Goal: Task Accomplishment & Management: Manage account settings

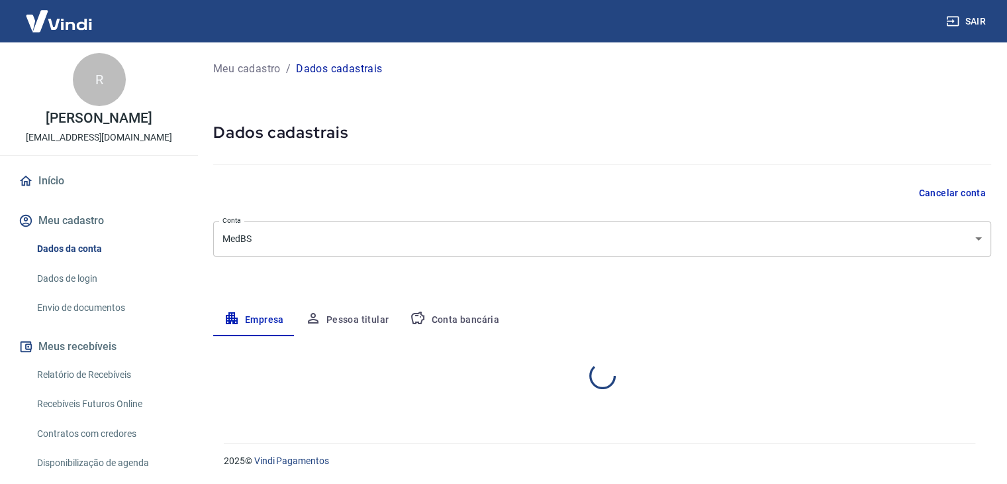
select select "MG"
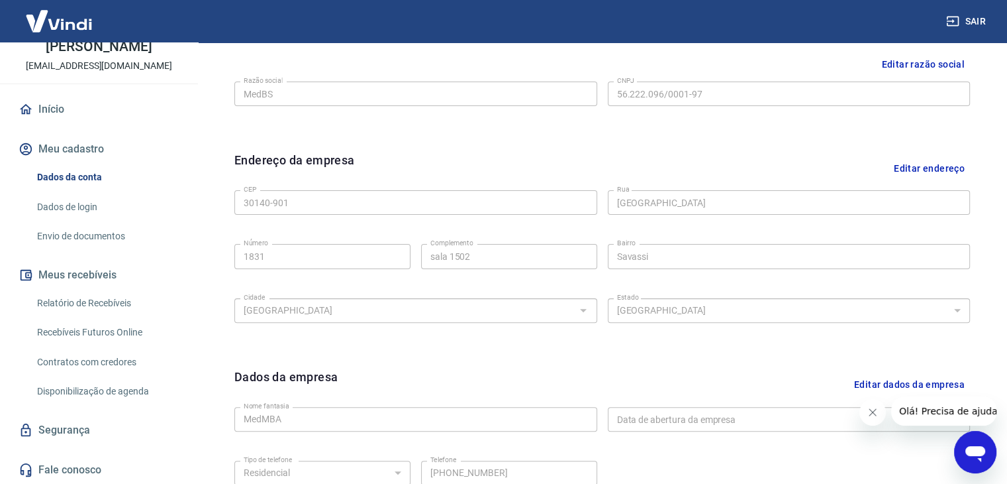
scroll to position [472, 0]
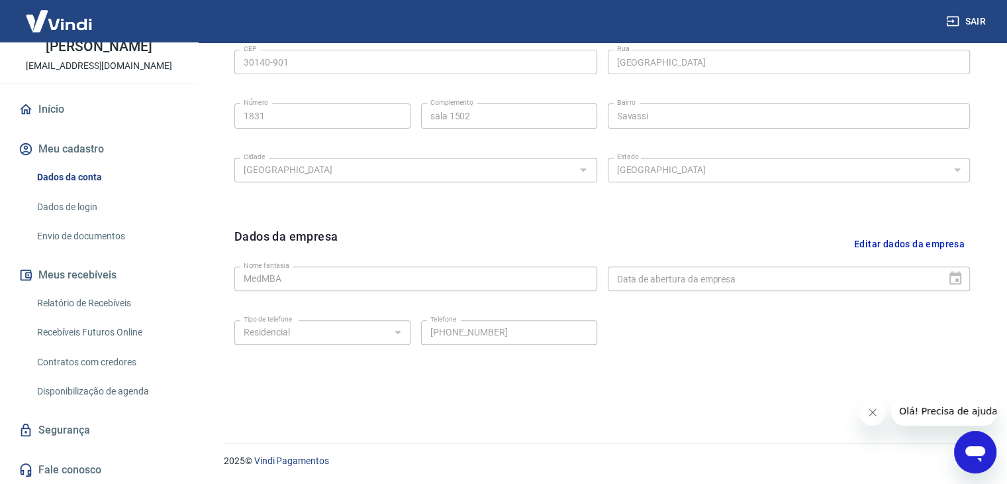
click at [119, 235] on link "Envio de documentos" at bounding box center [107, 236] width 150 height 27
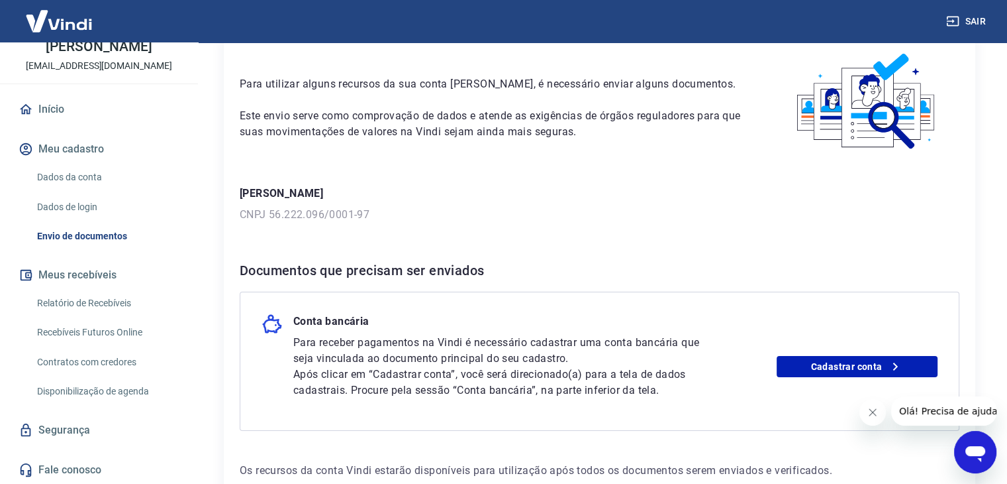
scroll to position [145, 0]
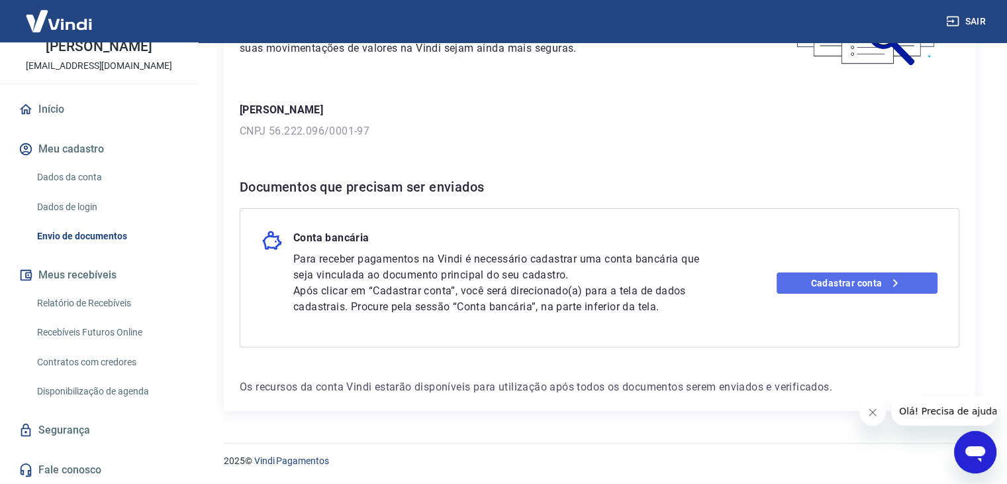
click at [883, 278] on link "Cadastrar conta" at bounding box center [857, 282] width 161 height 21
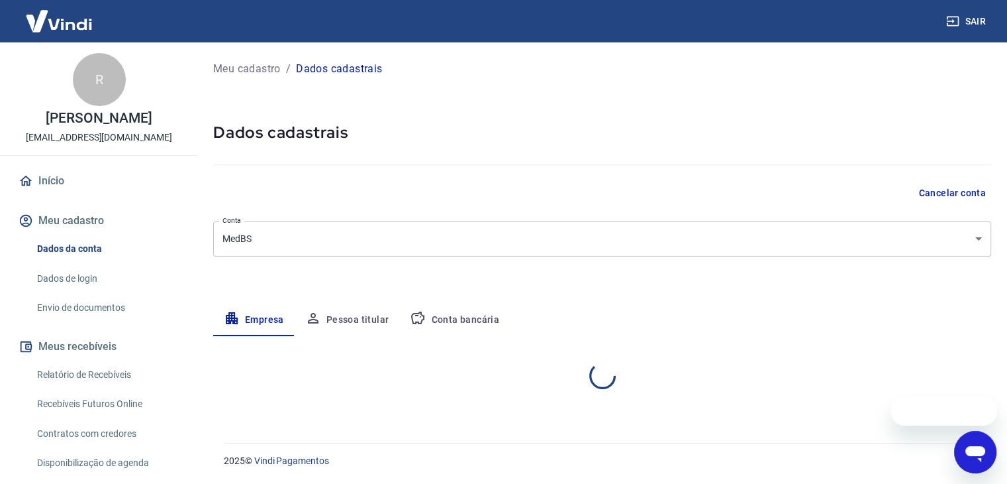
select select "MG"
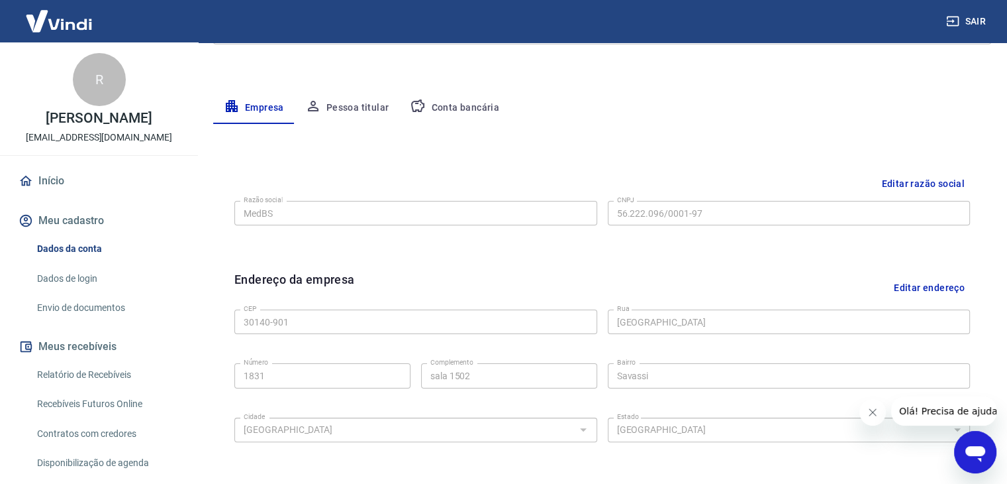
scroll to position [74, 0]
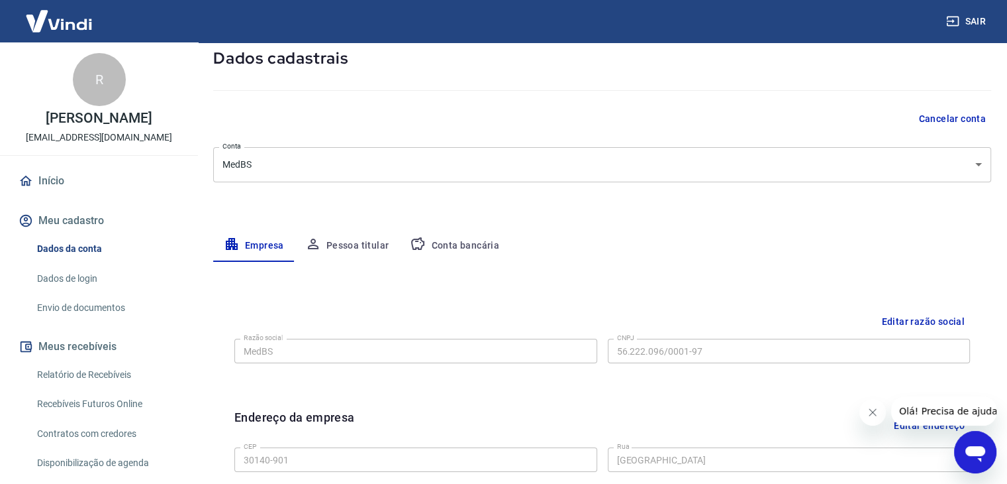
click at [460, 242] on button "Conta bancária" at bounding box center [454, 246] width 111 height 32
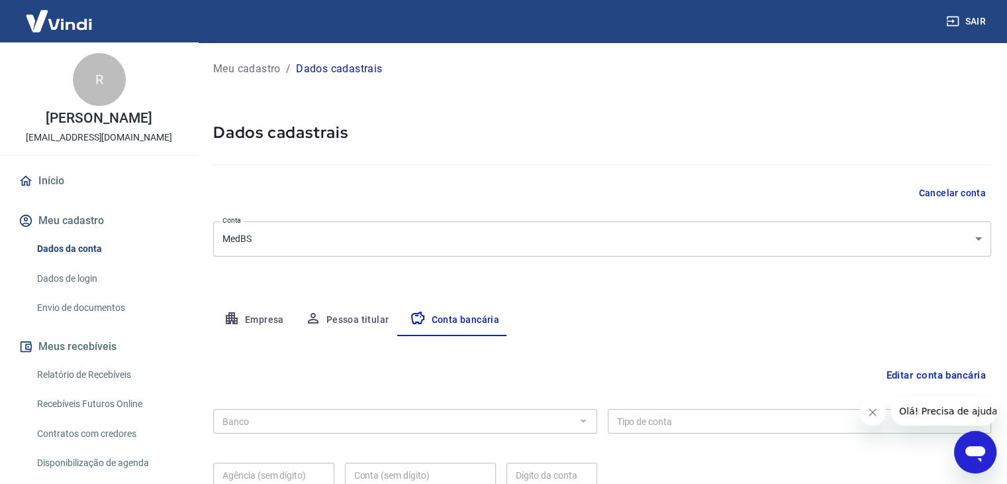
scroll to position [119, 0]
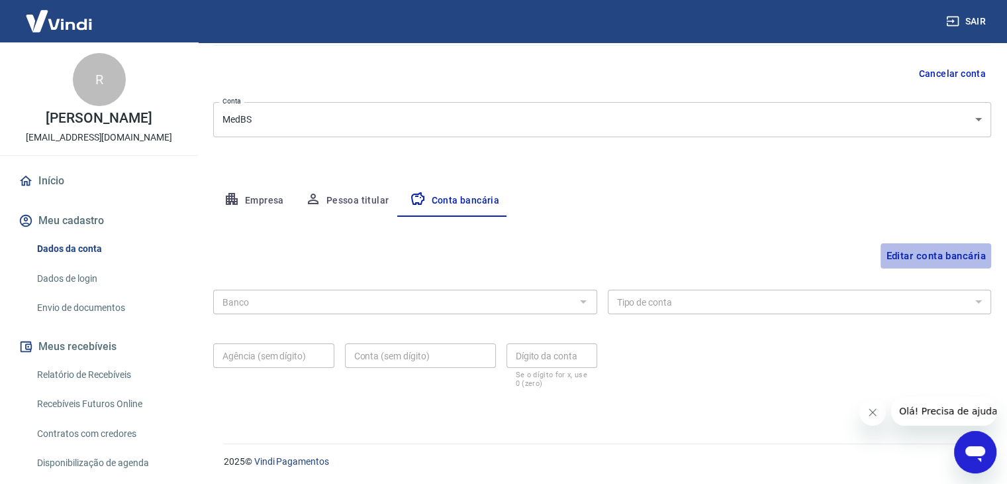
click at [922, 252] on button "Editar conta bancária" at bounding box center [936, 255] width 111 height 25
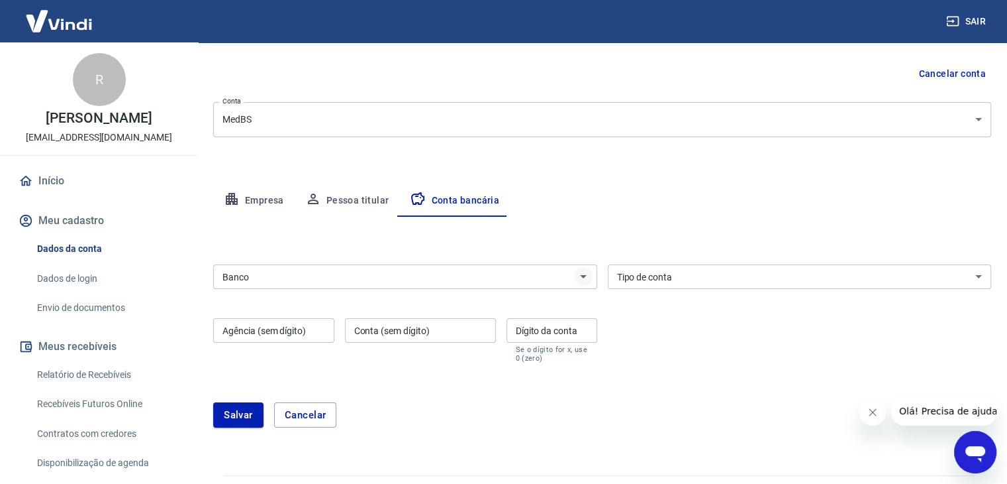
click at [583, 274] on icon "Abrir" at bounding box center [584, 276] width 16 height 16
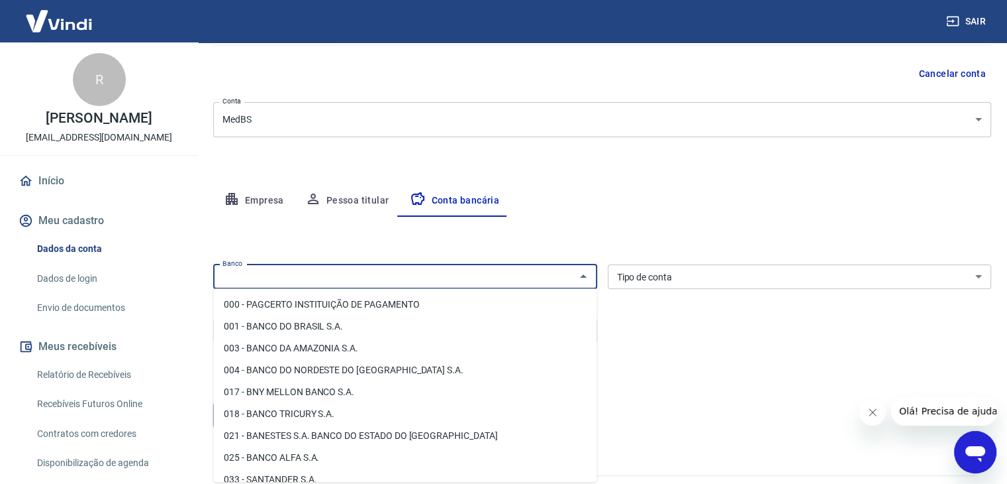
click at [686, 361] on form "Banco Banco Tipo de conta Conta Corrente Conta Poupança Tipo de conta Agência (…" at bounding box center [602, 351] width 778 height 184
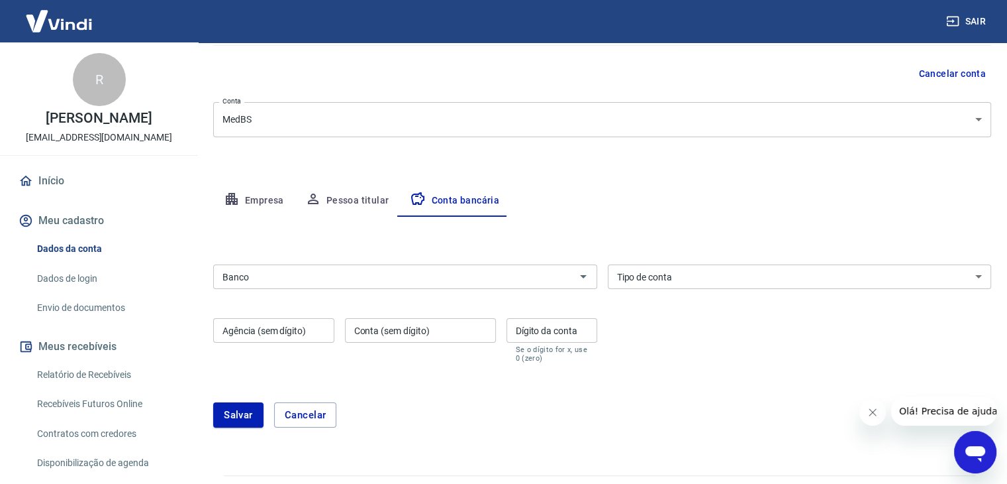
scroll to position [151, 0]
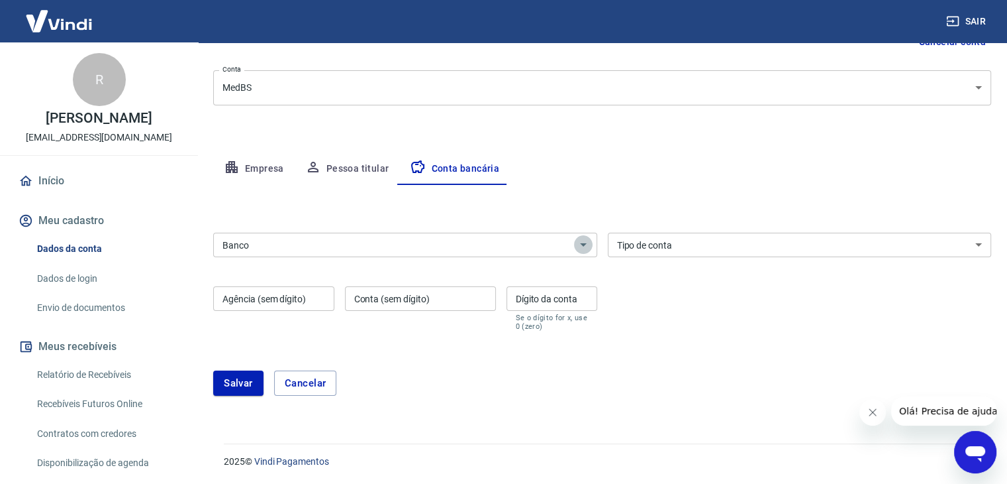
click at [582, 246] on icon "Abrir" at bounding box center [584, 244] width 16 height 16
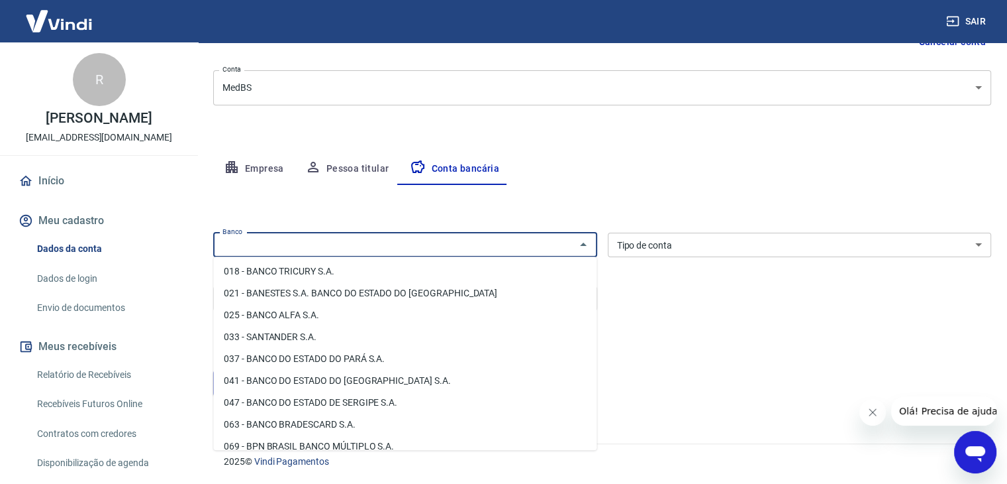
scroll to position [0, 0]
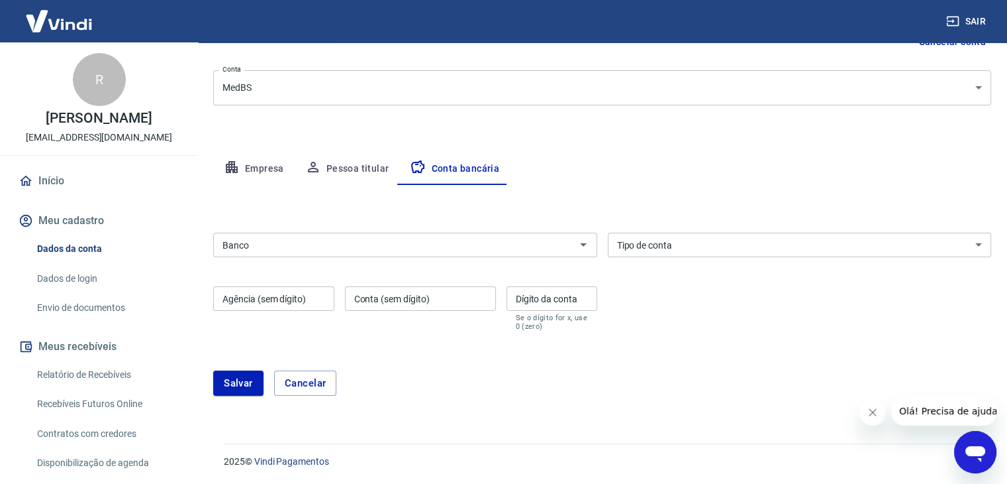
click at [538, 247] on input "Banco" at bounding box center [394, 244] width 354 height 17
click at [447, 240] on input "Banco" at bounding box center [394, 244] width 354 height 17
click at [389, 249] on input "Banco" at bounding box center [394, 244] width 354 height 17
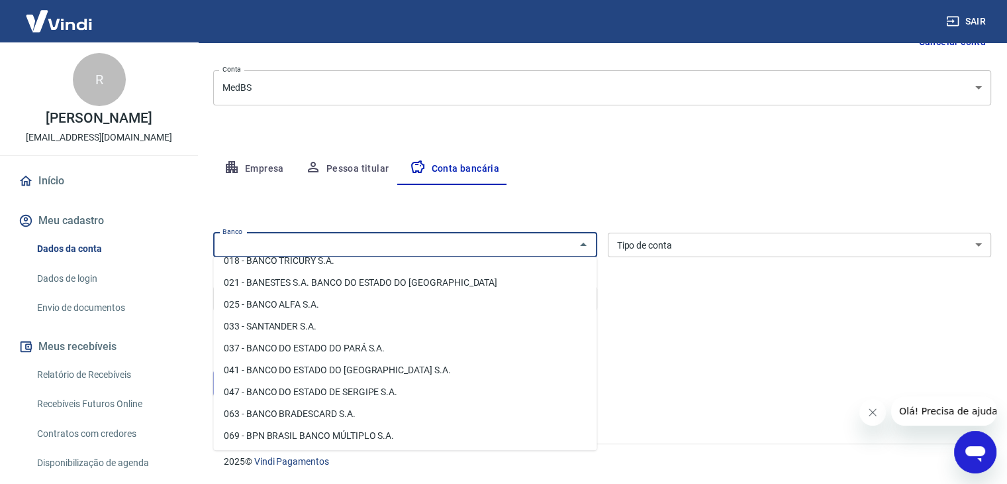
scroll to position [132, 0]
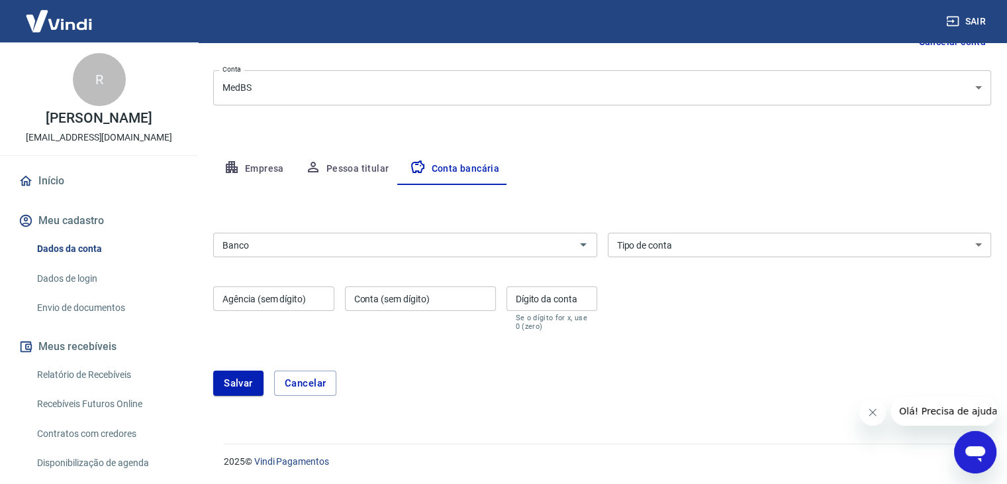
click at [318, 248] on input "Banco" at bounding box center [394, 244] width 354 height 17
click at [338, 265] on div "Banco Banco Tipo de conta Conta Corrente Conta Poupança Tipo de conta Agência (…" at bounding box center [602, 280] width 778 height 106
click at [343, 247] on input "Banco" at bounding box center [394, 244] width 354 height 17
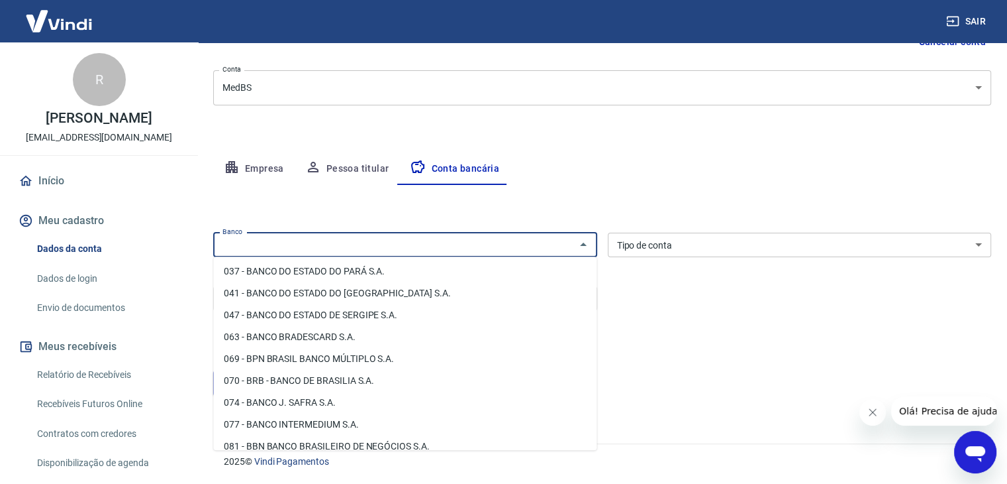
scroll to position [199, 0]
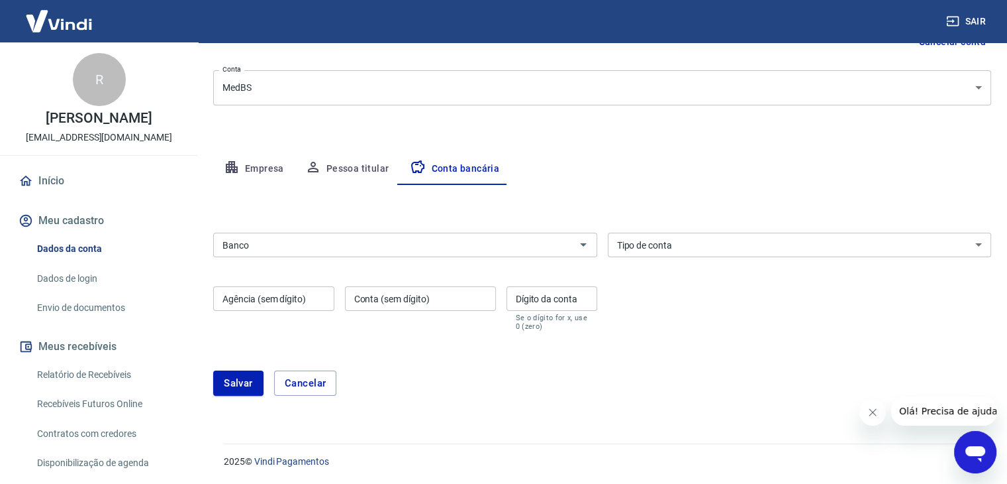
click at [522, 242] on input "Banco" at bounding box center [394, 244] width 354 height 17
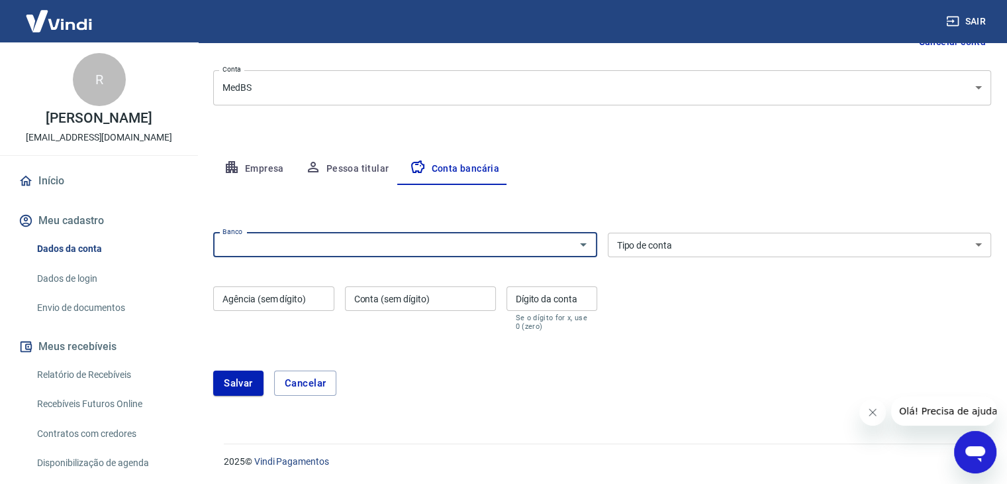
click at [466, 232] on div "Banco" at bounding box center [405, 244] width 384 height 25
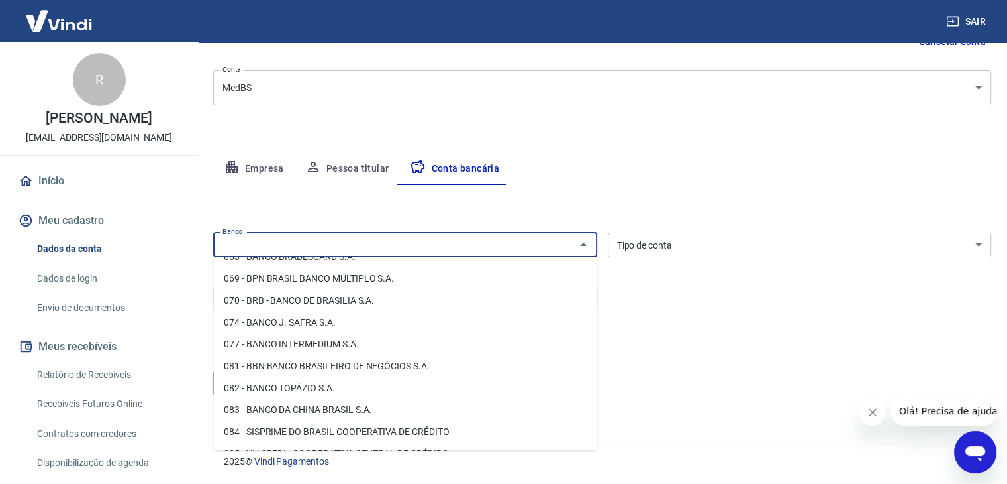
scroll to position [265, 0]
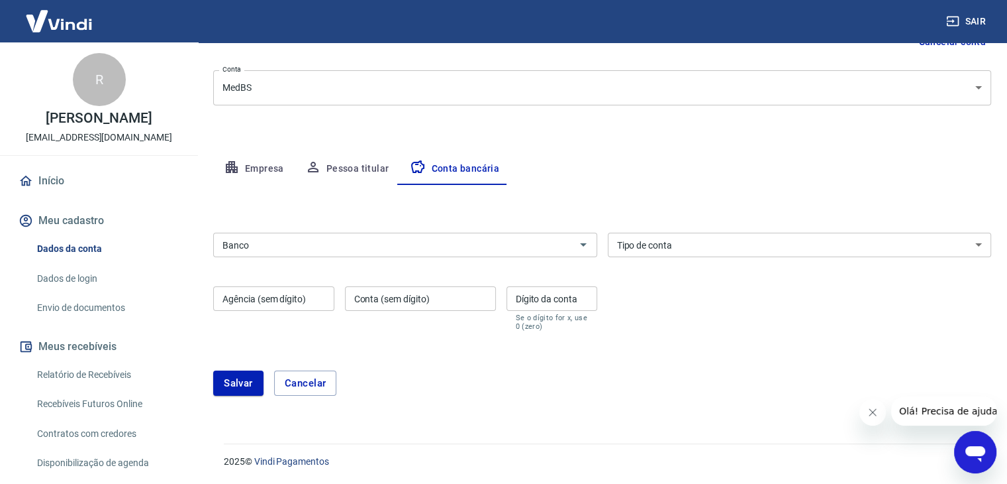
click at [522, 245] on input "Banco" at bounding box center [394, 244] width 354 height 17
click at [424, 245] on input "Banco" at bounding box center [394, 244] width 354 height 17
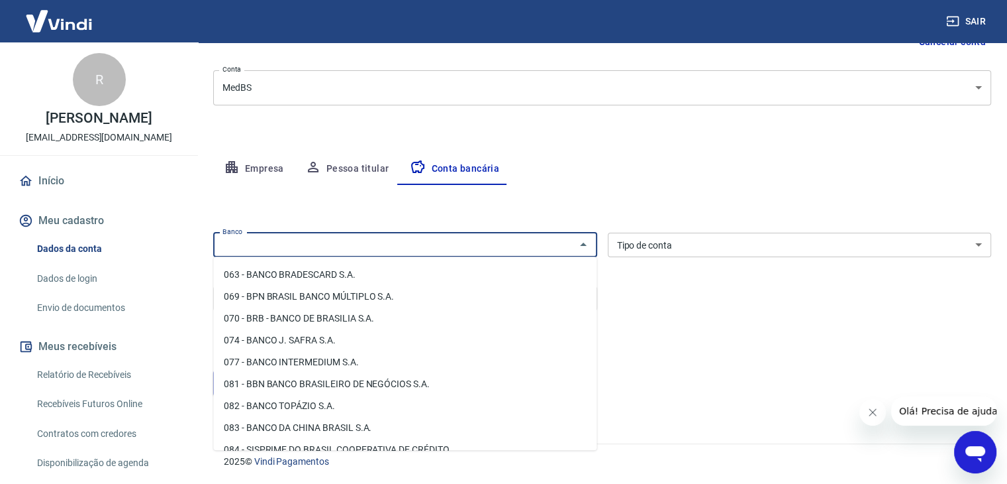
scroll to position [331, 0]
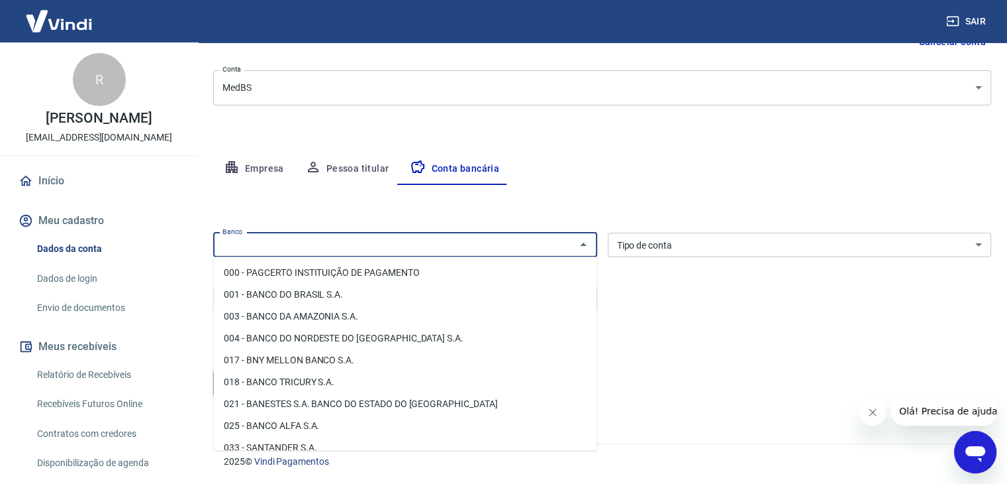
click at [388, 246] on input "Banco" at bounding box center [394, 244] width 354 height 17
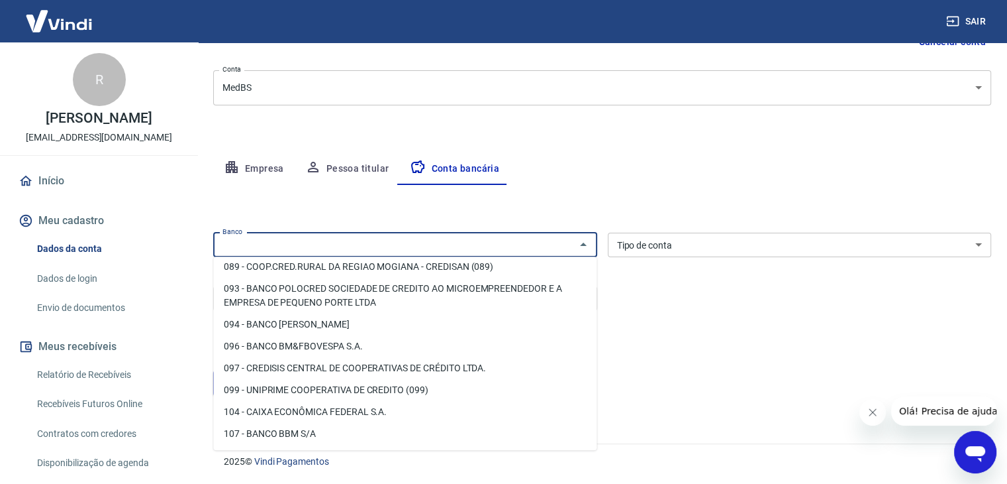
scroll to position [464, 0]
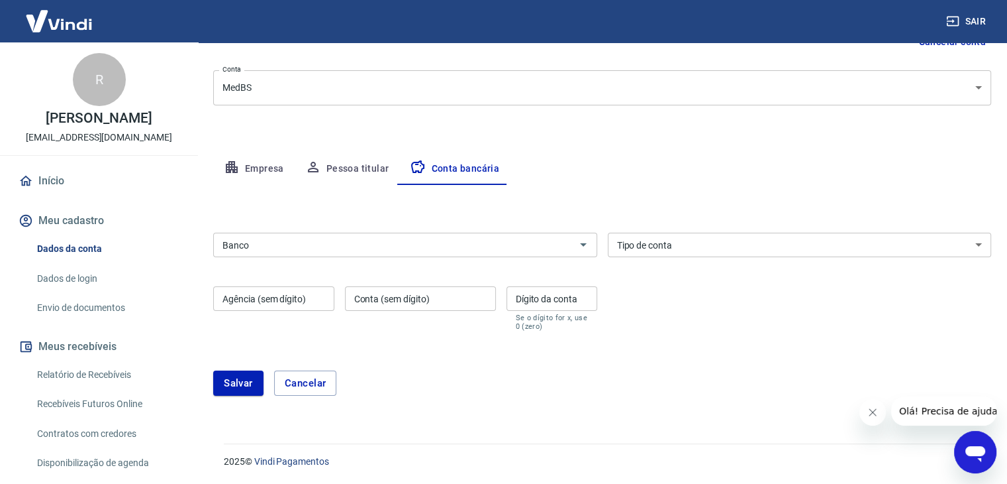
click at [262, 248] on input "Banco" at bounding box center [394, 244] width 354 height 17
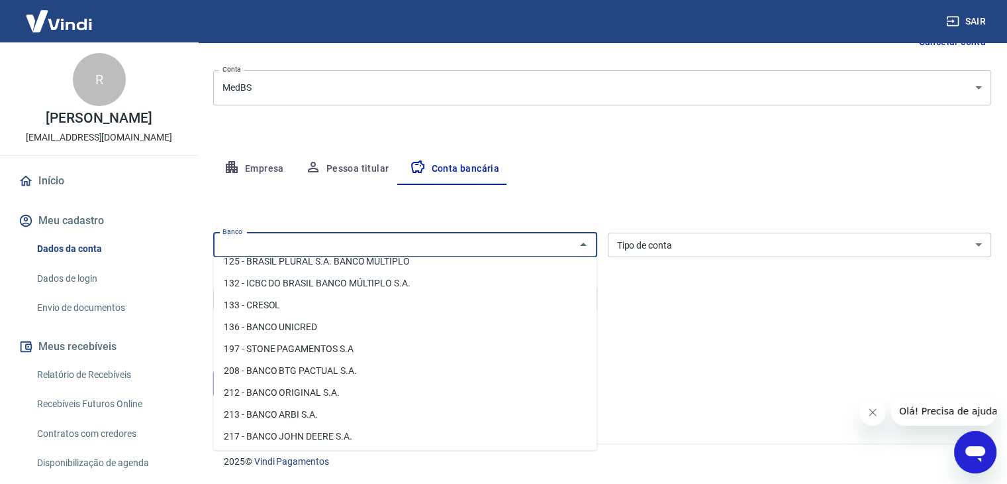
scroll to position [596, 0]
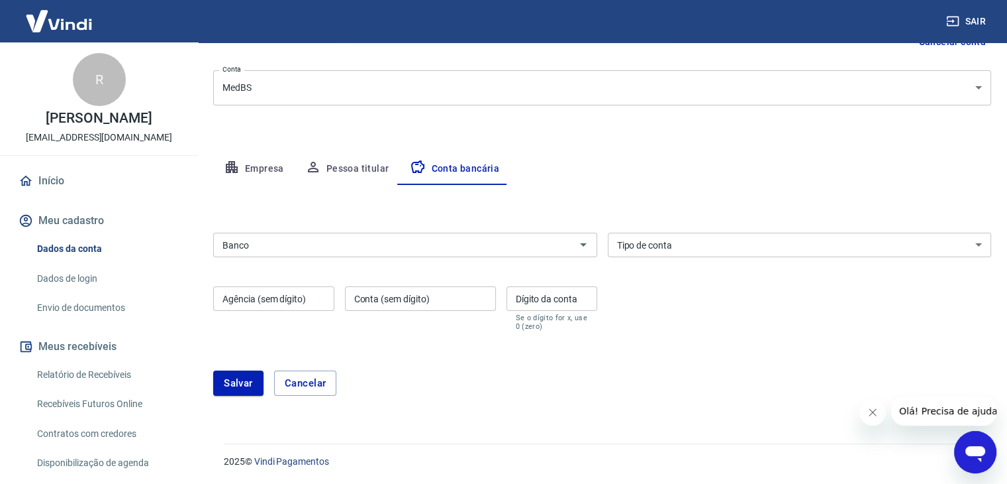
click at [554, 247] on input "Banco" at bounding box center [394, 244] width 354 height 17
click at [416, 241] on input "Banco" at bounding box center [394, 244] width 354 height 17
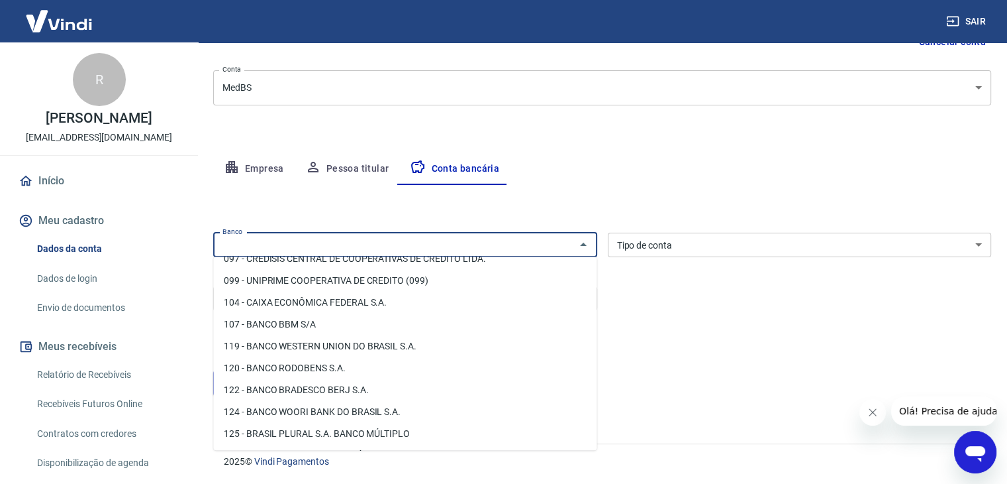
scroll to position [662, 0]
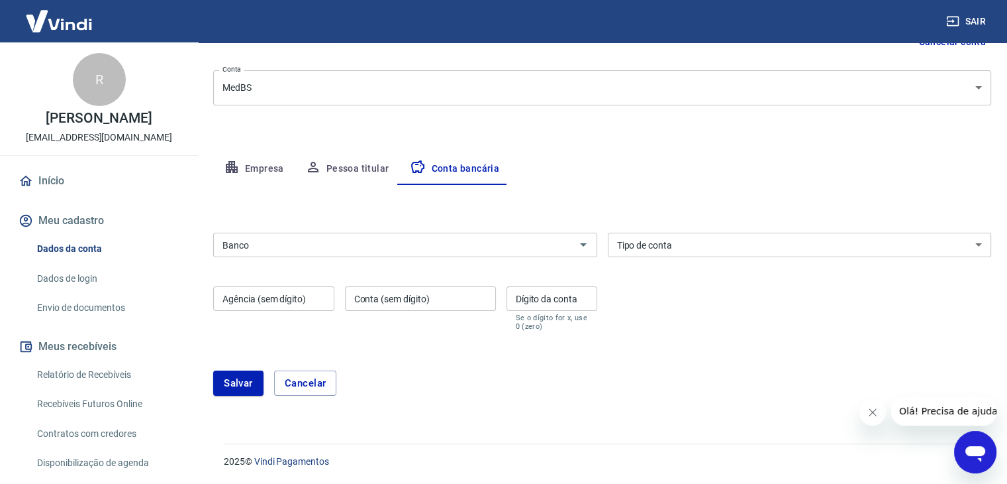
click at [372, 247] on input "Banco" at bounding box center [394, 244] width 354 height 17
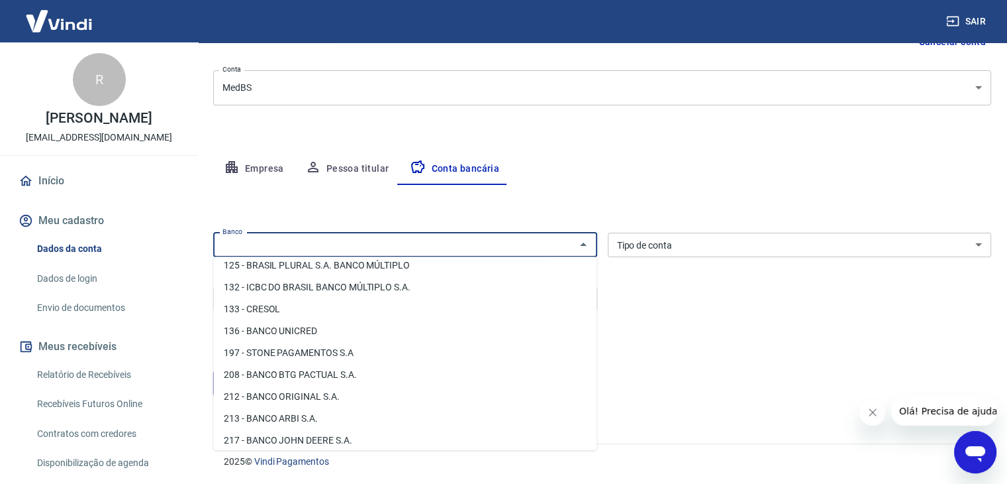
scroll to position [795, 0]
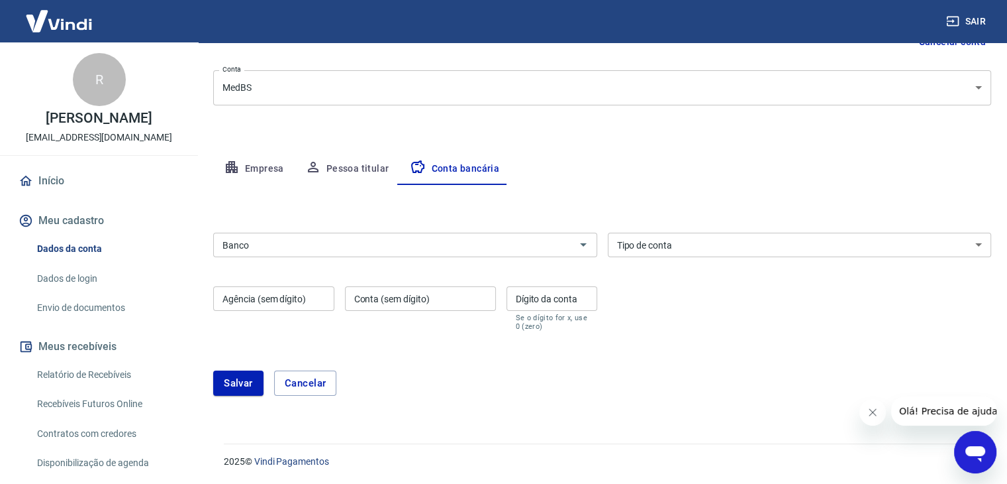
click at [342, 236] on input "Banco" at bounding box center [394, 244] width 354 height 17
click at [489, 252] on input "Banco" at bounding box center [394, 244] width 354 height 17
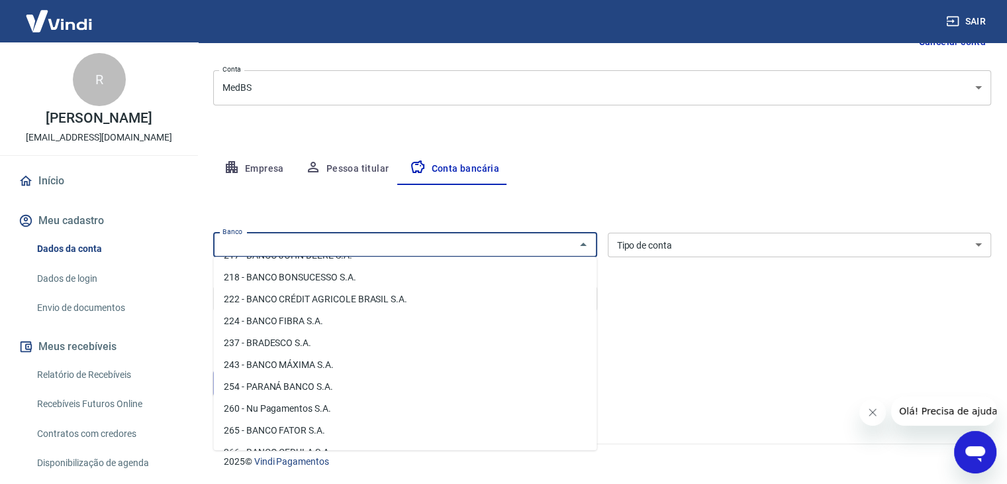
scroll to position [927, 0]
